Goal: Check status: Check status

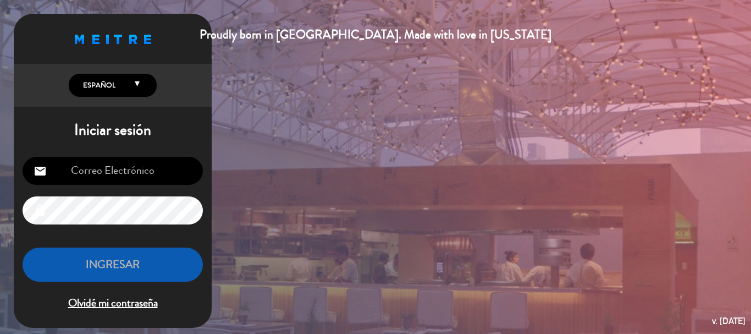
type input "[EMAIL_ADDRESS][DOMAIN_NAME]"
click at [159, 273] on button "INGRESAR" at bounding box center [113, 264] width 180 height 35
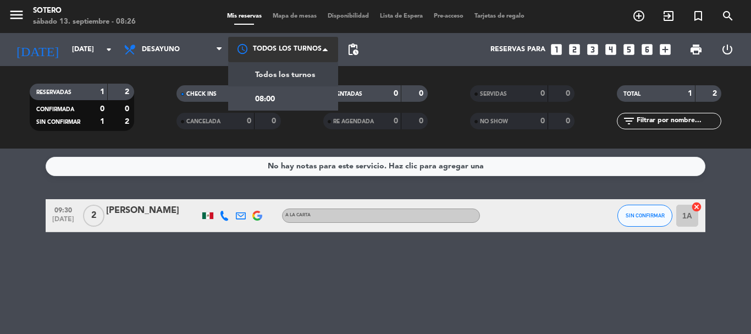
click at [286, 43] on div at bounding box center [283, 49] width 110 height 25
click at [266, 74] on span "Todos los turnos" at bounding box center [285, 75] width 60 height 13
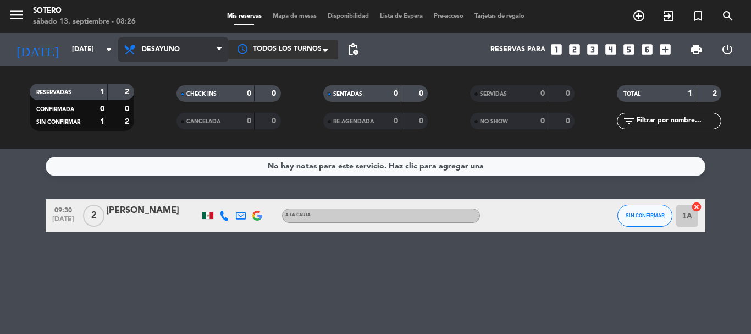
click at [221, 54] on icon at bounding box center [219, 49] width 5 height 9
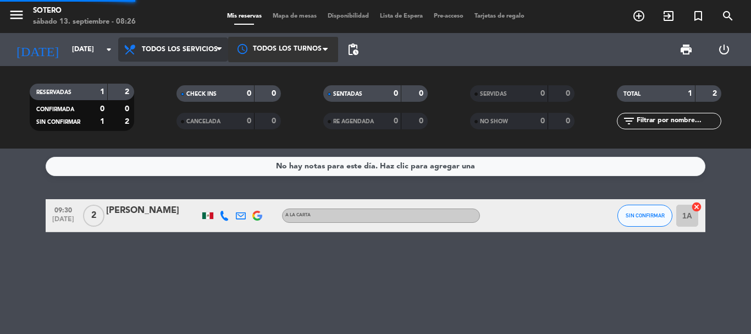
click at [197, 83] on div "menu [PERSON_NAME][DATE] 13. septiembre - 08:26 Mis reservas Mapa de mesas Disp…" at bounding box center [375, 74] width 751 height 148
